Goal: Transaction & Acquisition: Obtain resource

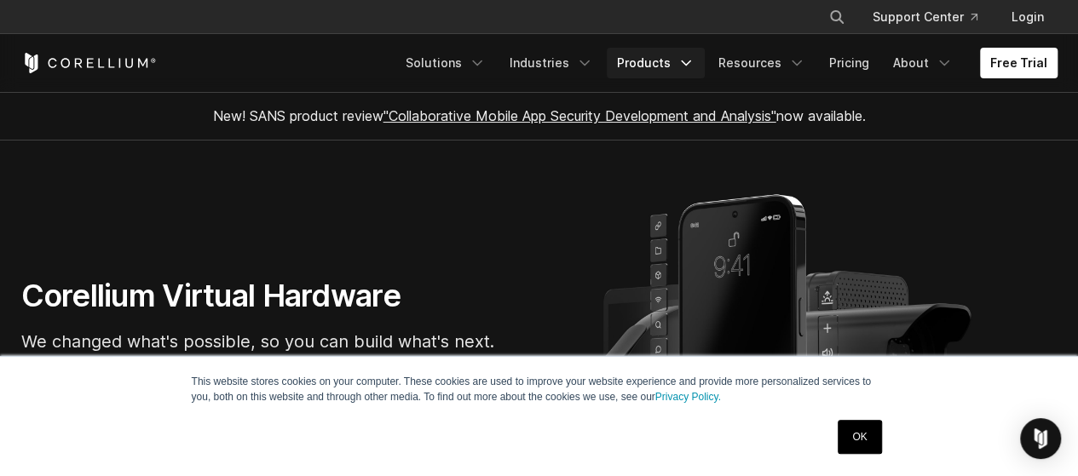
click at [684, 60] on link "Products" at bounding box center [656, 63] width 98 height 31
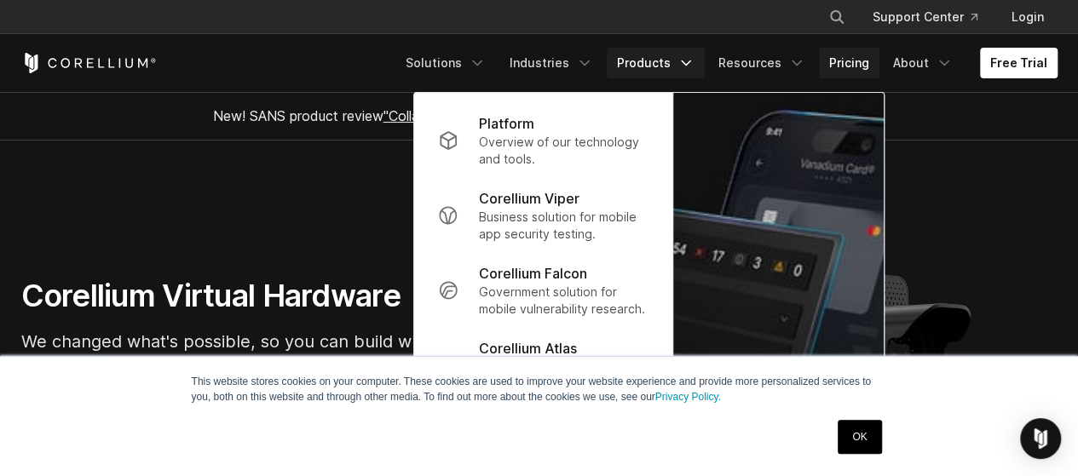
click at [848, 64] on link "Pricing" at bounding box center [849, 63] width 60 height 31
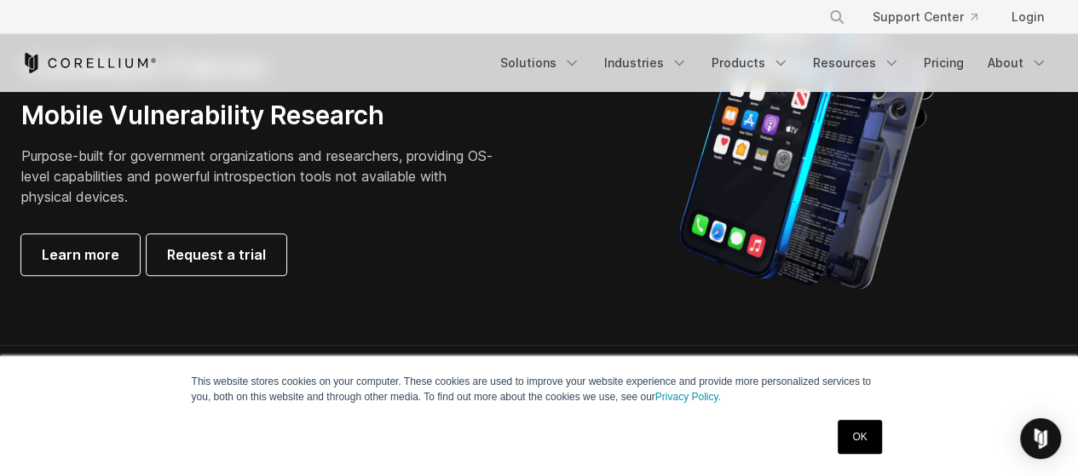
scroll to position [1022, 0]
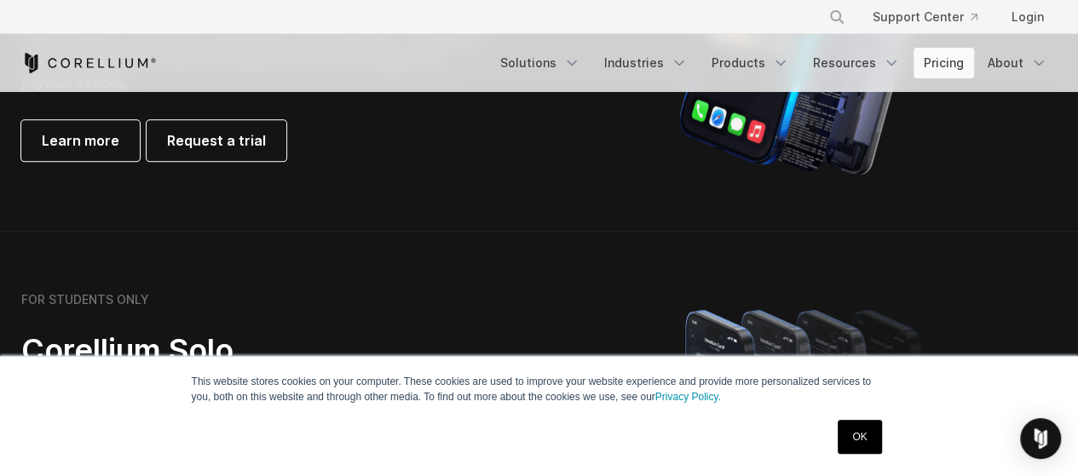
click at [943, 60] on link "Pricing" at bounding box center [943, 63] width 60 height 31
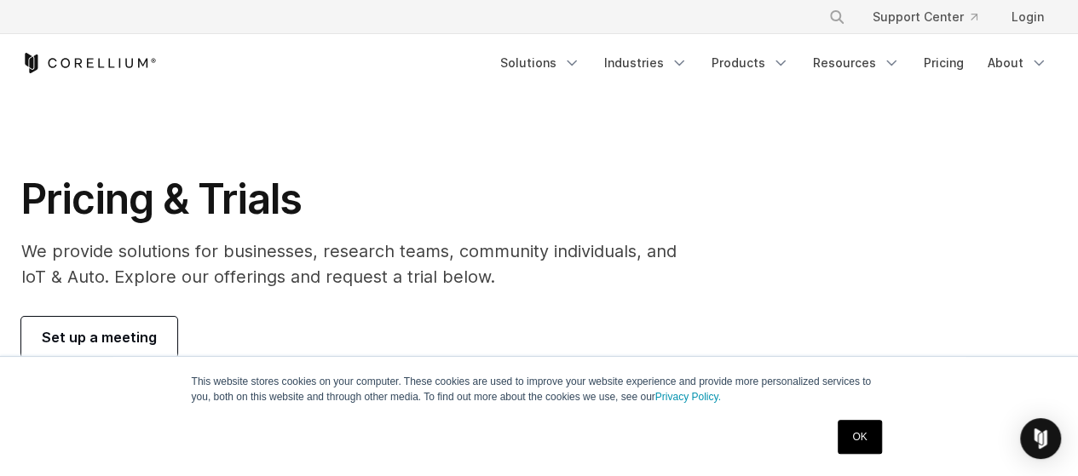
drag, startPoint x: 857, startPoint y: 441, endPoint x: 849, endPoint y: 430, distance: 13.5
click at [856, 440] on link "OK" at bounding box center [858, 437] width 43 height 34
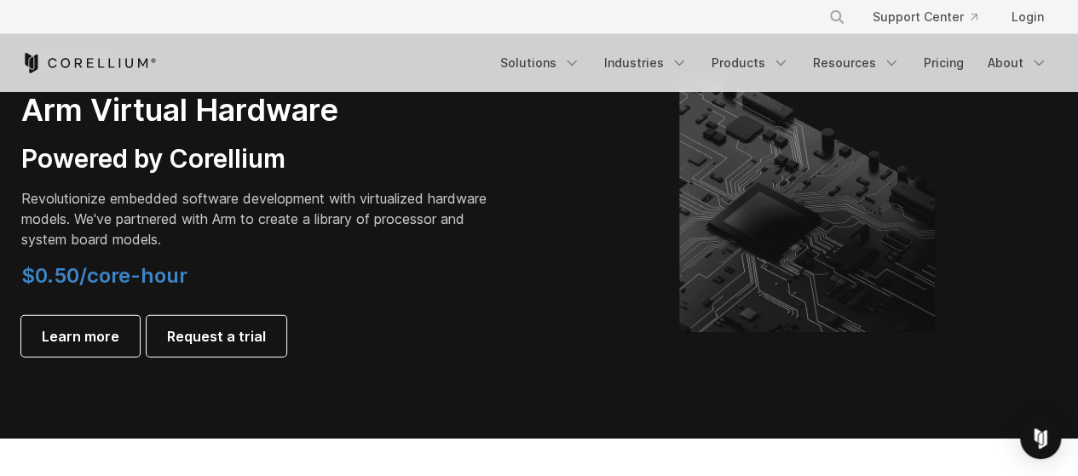
scroll to position [2045, 0]
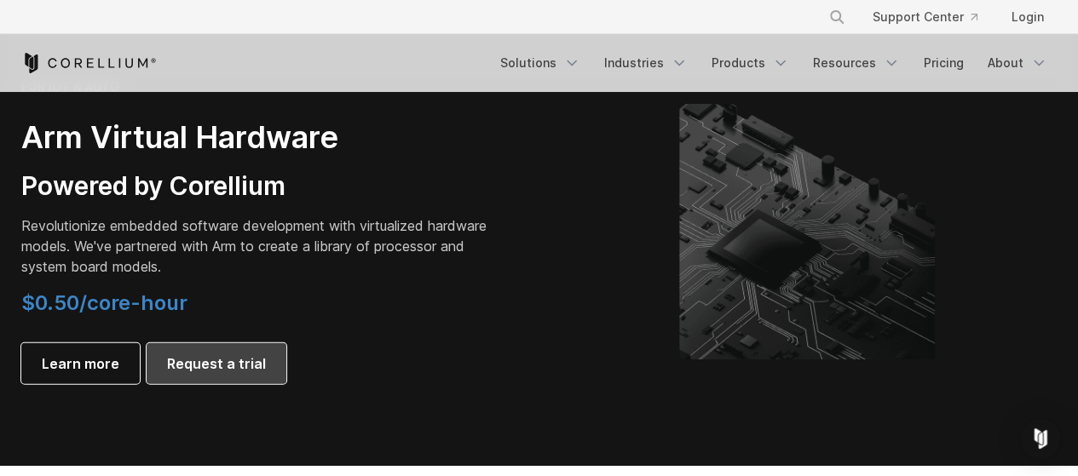
click at [204, 367] on span "Request a trial" at bounding box center [216, 364] width 99 height 20
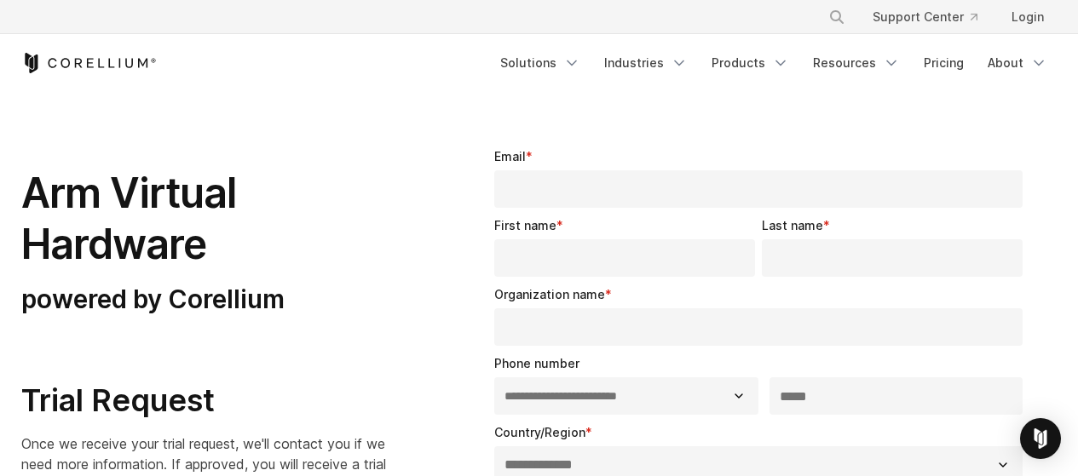
select select "**"
click at [759, 58] on link "Products" at bounding box center [750, 63] width 98 height 31
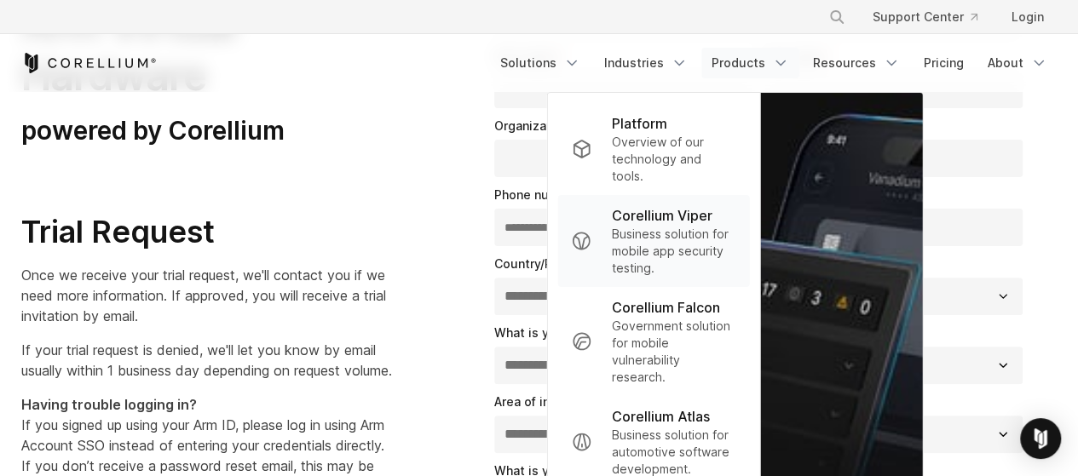
scroll to position [170, 0]
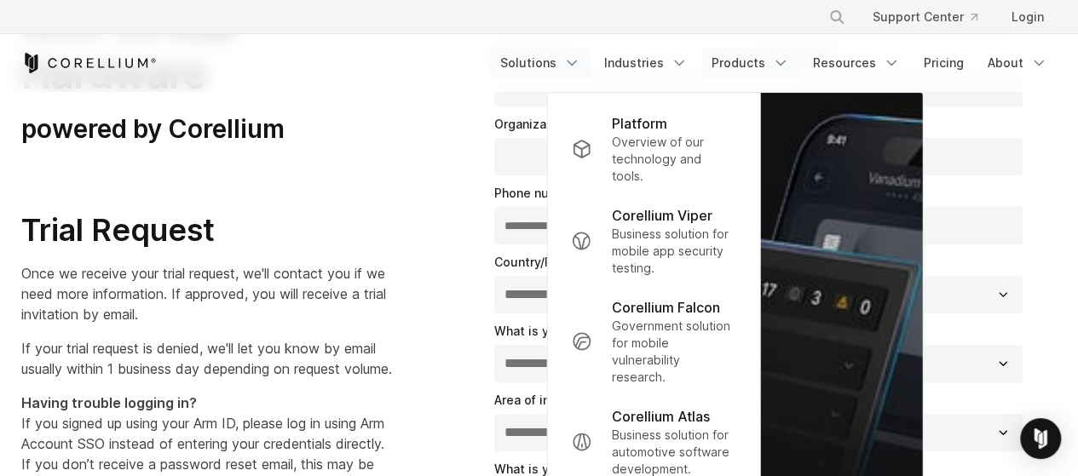
click at [572, 55] on icon "Navigation Menu" at bounding box center [571, 63] width 17 height 17
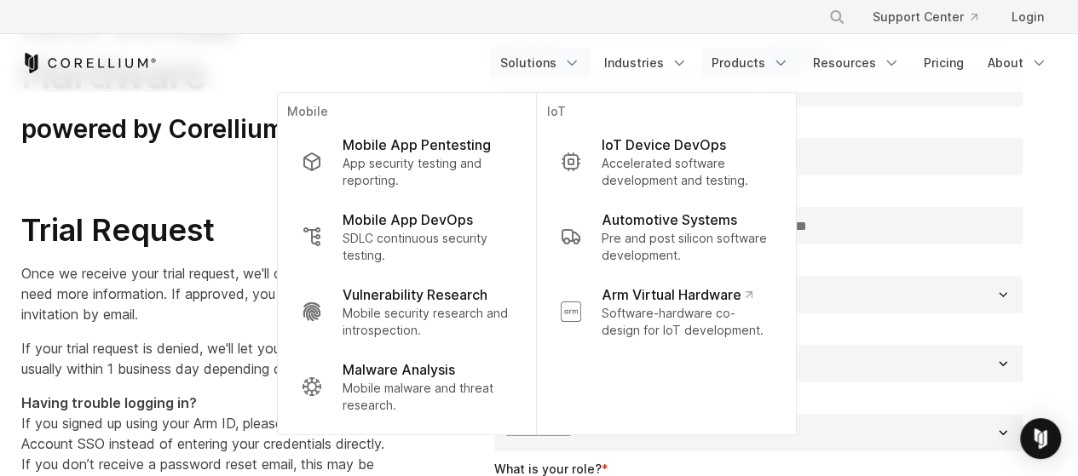
click at [751, 59] on link "Products" at bounding box center [750, 63] width 98 height 31
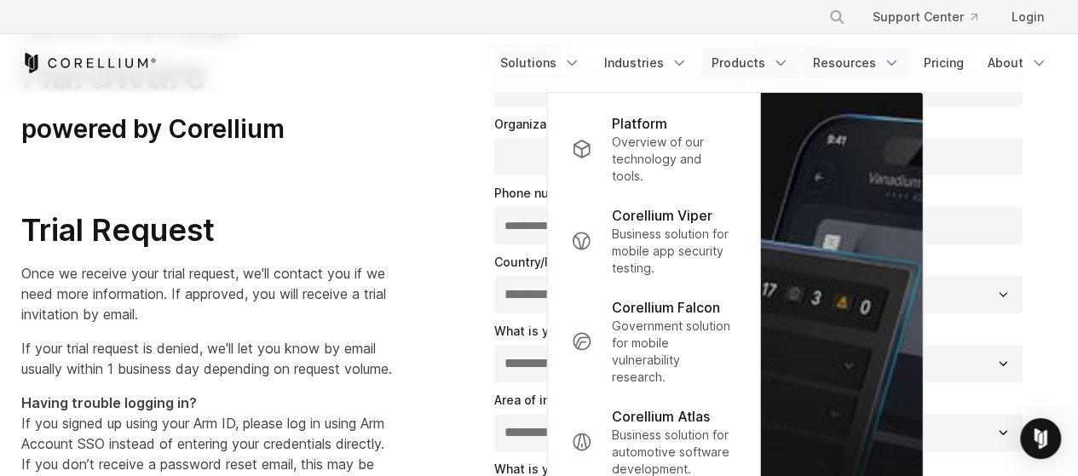
click at [885, 64] on icon "Navigation Menu" at bounding box center [891, 63] width 17 height 17
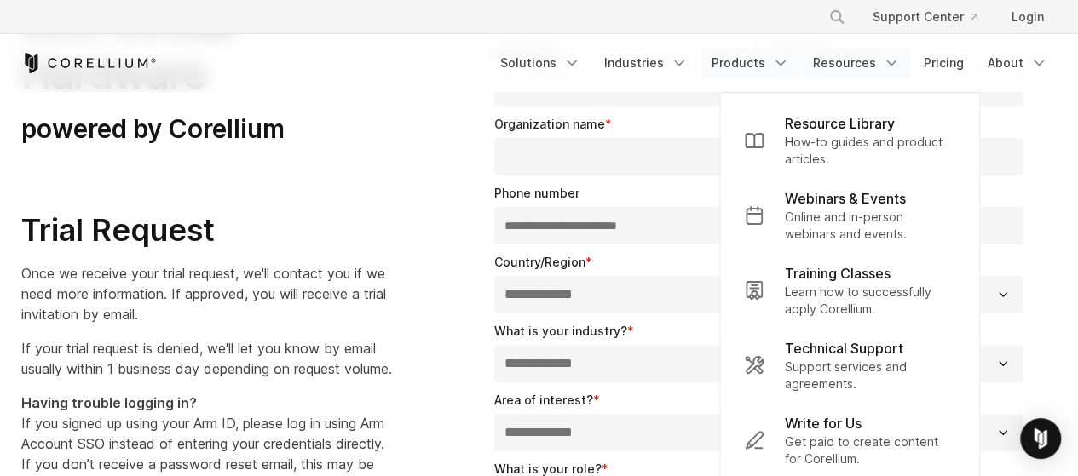
click at [738, 62] on link "Products" at bounding box center [750, 63] width 98 height 31
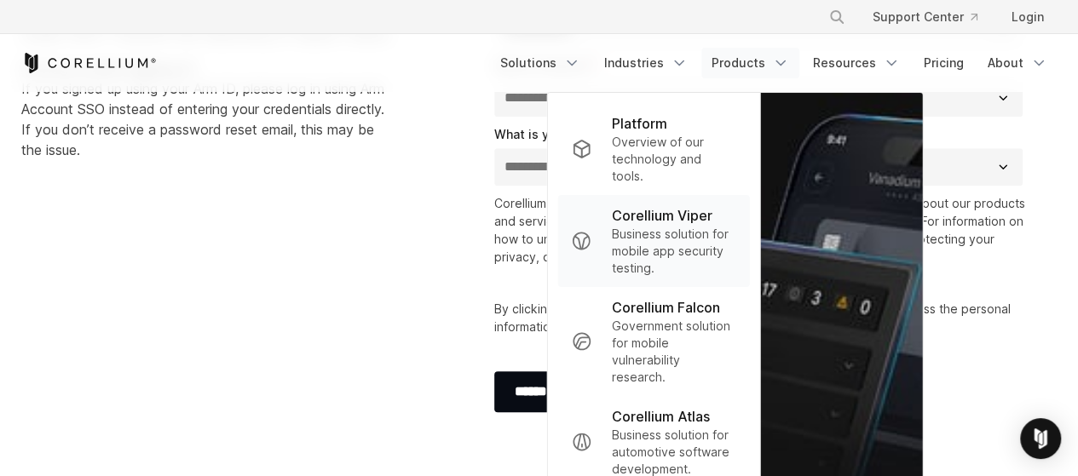
scroll to position [0, 0]
